Goal: Task Accomplishment & Management: Complete application form

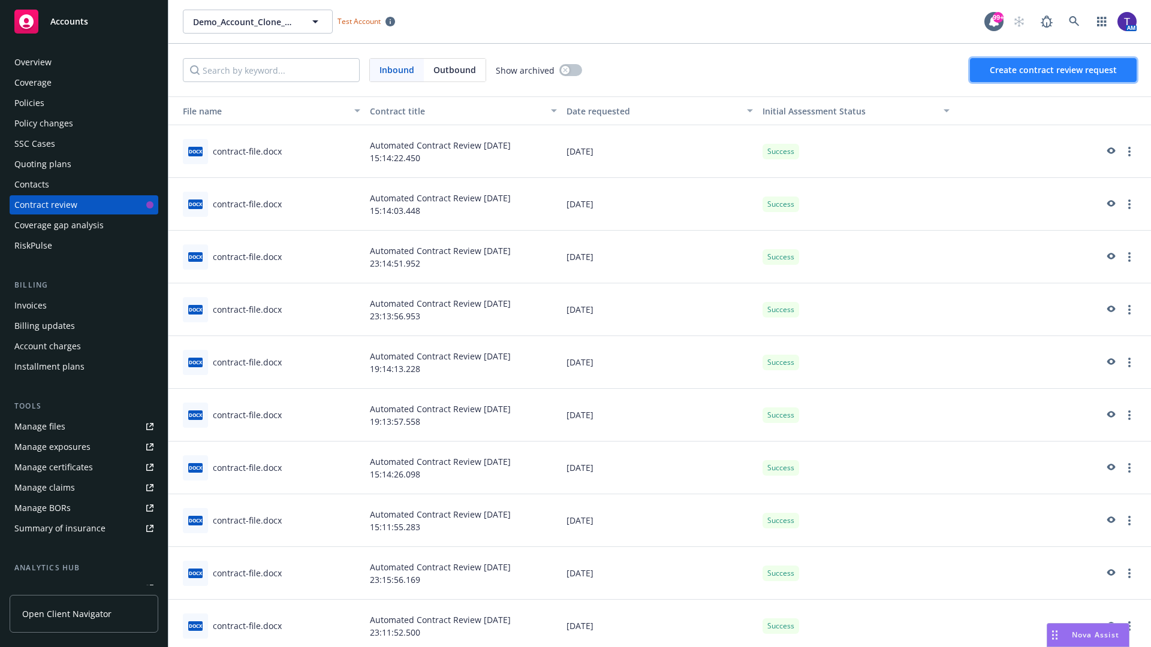
click at [1054, 70] on span "Create contract review request" at bounding box center [1053, 69] width 127 height 11
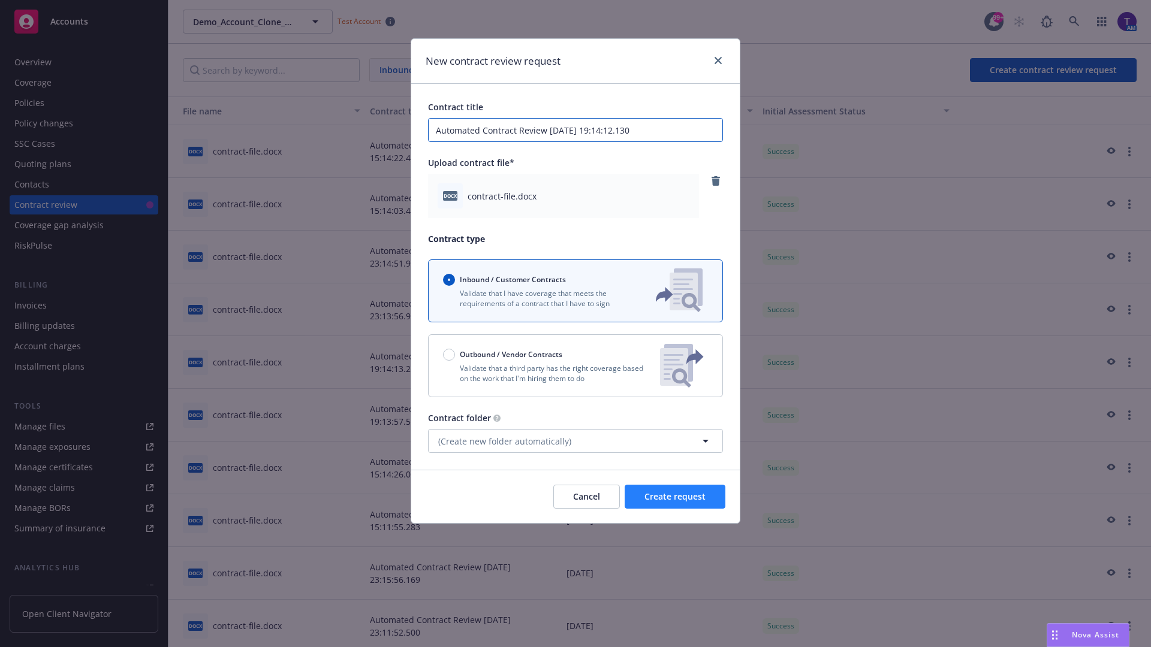
type input "Automated Contract Review [DATE] 19:14:12.130"
click at [675, 497] on span "Create request" at bounding box center [674, 496] width 61 height 11
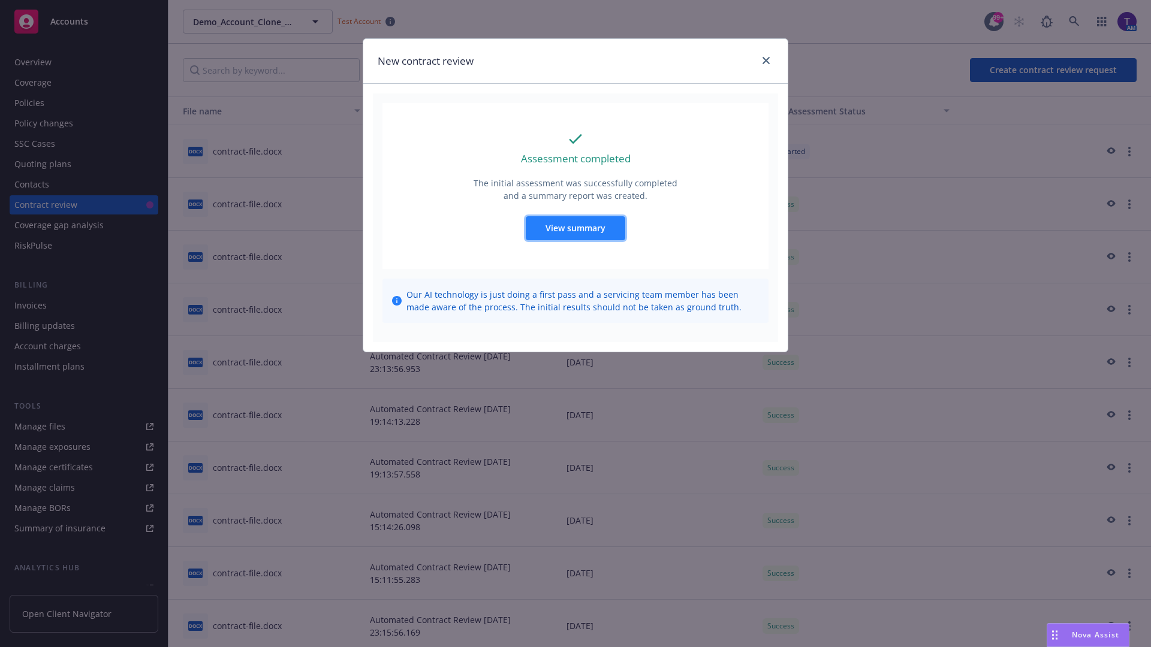
click at [575, 228] on span "View summary" at bounding box center [576, 227] width 60 height 11
